Goal: Find specific page/section: Find specific page/section

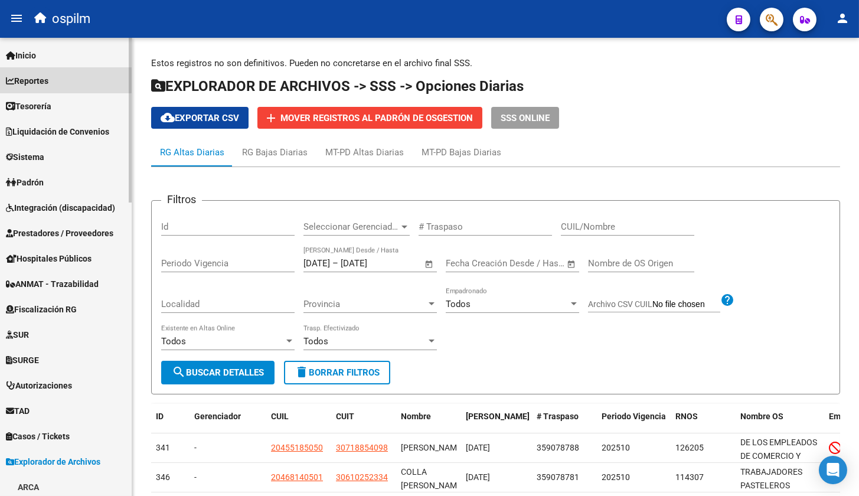
click at [46, 86] on span "Reportes" at bounding box center [27, 80] width 43 height 13
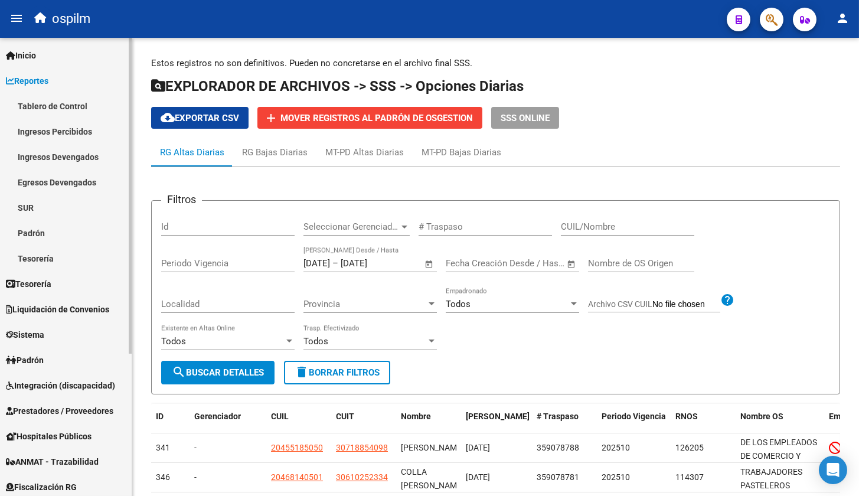
click at [57, 106] on link "Tablero de Control" at bounding box center [66, 105] width 132 height 25
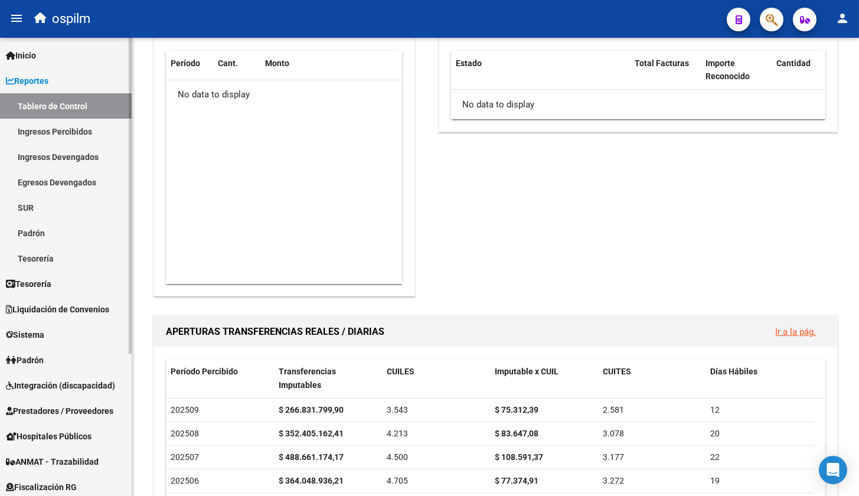
scroll to position [206, 0]
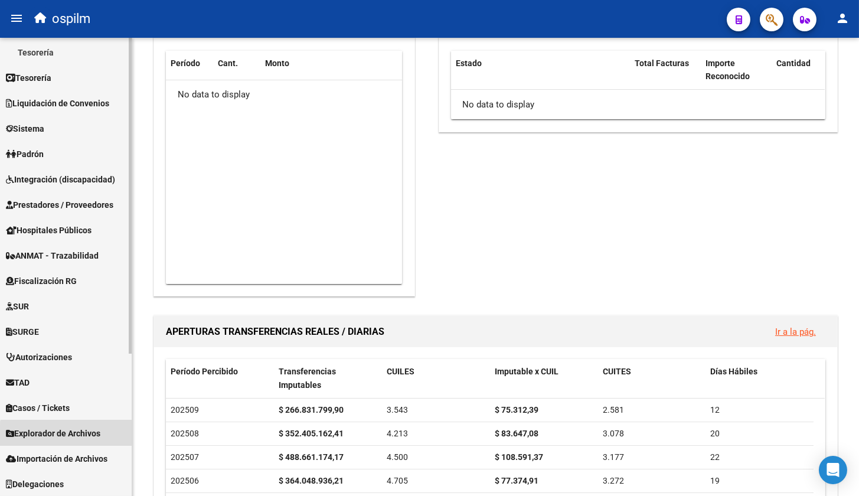
click at [69, 437] on span "Explorador de Archivos" at bounding box center [53, 433] width 94 height 13
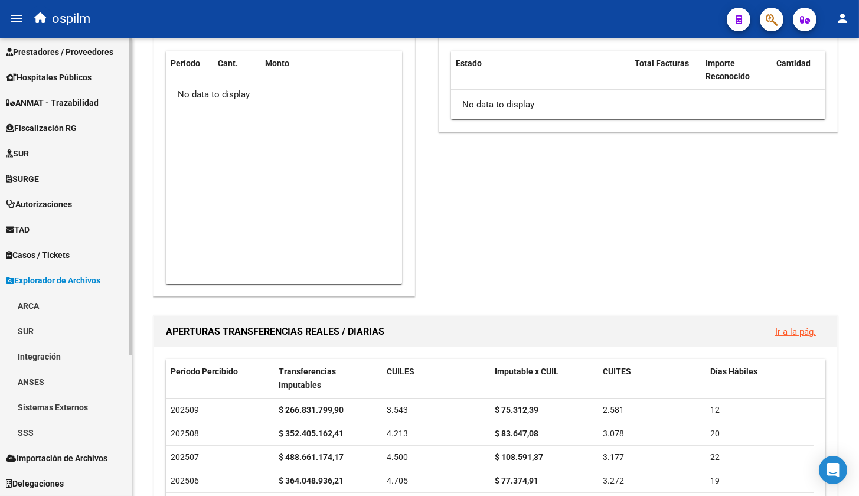
scroll to position [181, 0]
click at [29, 429] on link "SSS" at bounding box center [66, 433] width 132 height 25
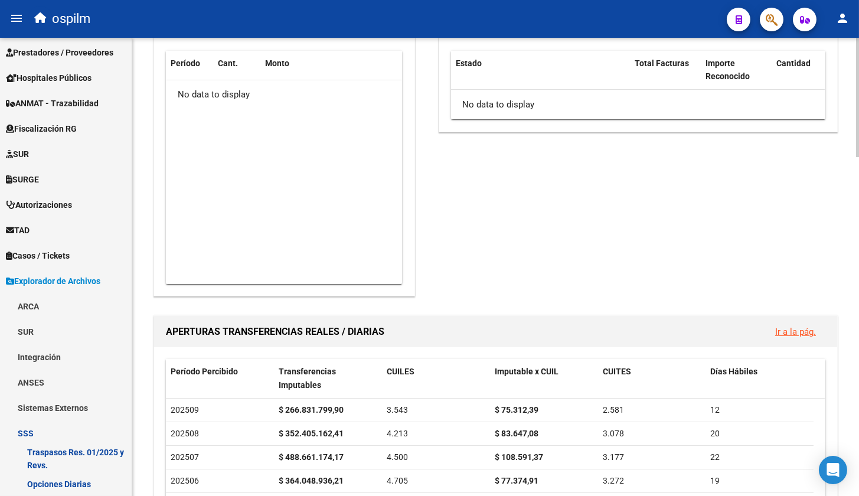
scroll to position [812, 0]
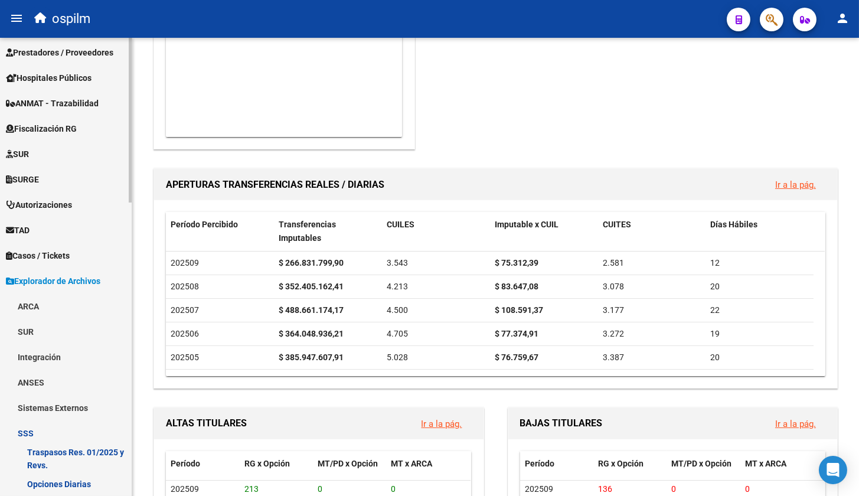
click at [79, 477] on link "Opciones Diarias" at bounding box center [66, 483] width 132 height 25
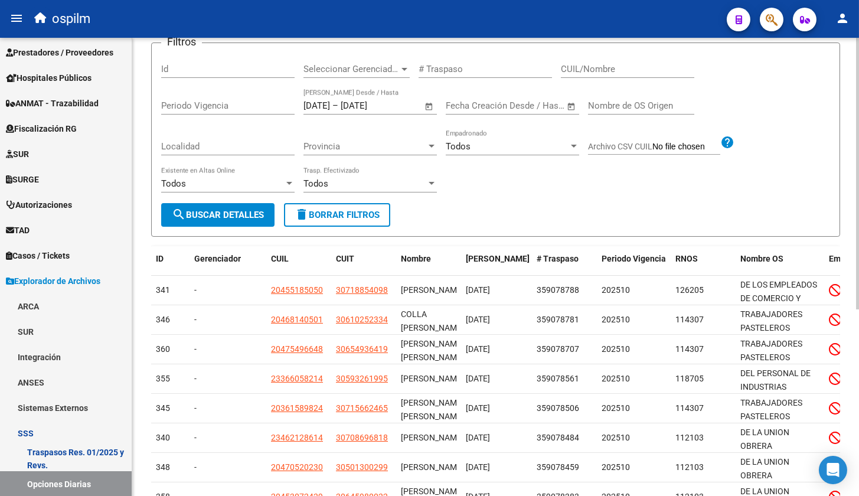
scroll to position [93, 0]
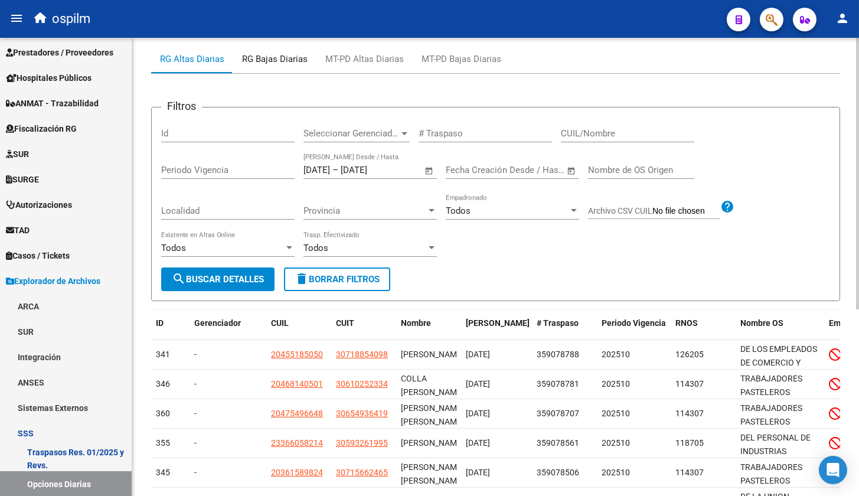
click at [287, 58] on div "RG Bajas Diarias" at bounding box center [275, 59] width 66 height 13
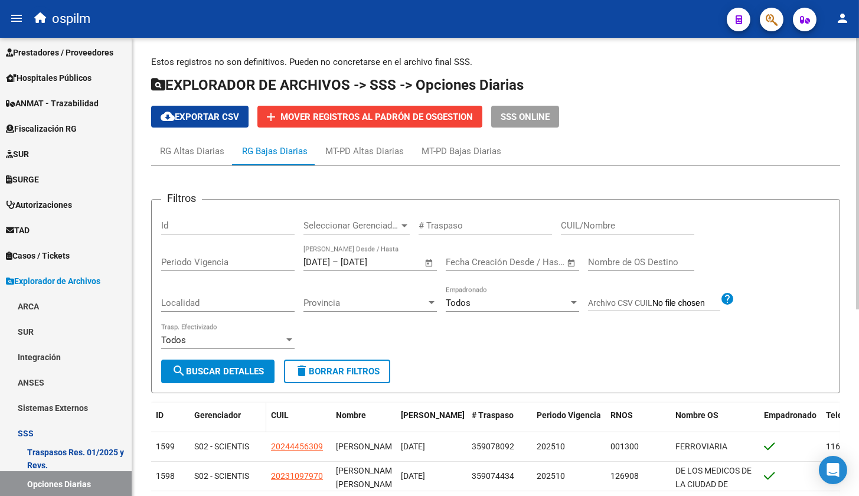
scroll to position [0, 0]
